Goal: Task Accomplishment & Management: Manage account settings

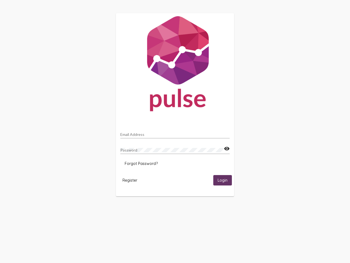
click at [175, 133] on input "Email Address" at bounding box center [175, 134] width 110 height 4
click at [227, 149] on mat-icon "visibility" at bounding box center [227, 148] width 6 height 7
click at [141, 163] on span "Forgot Password?" at bounding box center [141, 163] width 33 height 5
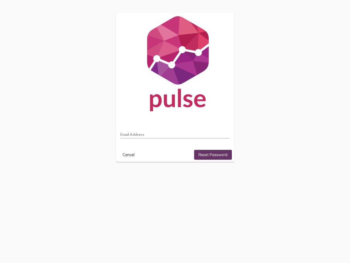
click at [130, 175] on html "Email Address Cancel Reset Password" at bounding box center [175, 87] width 350 height 175
click at [223, 175] on html "Email Address Cancel Reset Password" at bounding box center [175, 87] width 350 height 175
